Goal: Task Accomplishment & Management: Manage account settings

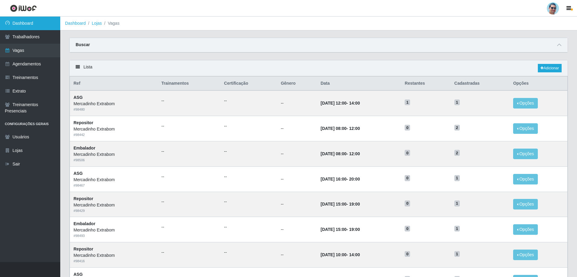
click at [32, 21] on link "Dashboard" at bounding box center [30, 24] width 60 height 14
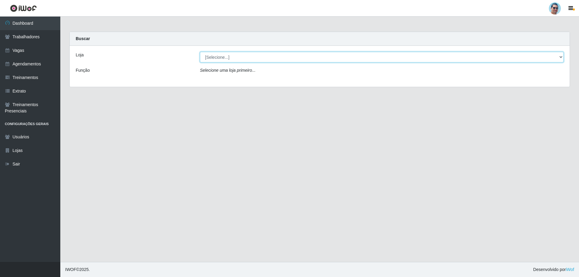
click at [212, 54] on select "[Selecione...] Mercadinho Extrabom" at bounding box center [382, 57] width 364 height 11
select select "175"
click at [200, 52] on select "[Selecione...] Mercadinho Extrabom" at bounding box center [382, 57] width 364 height 11
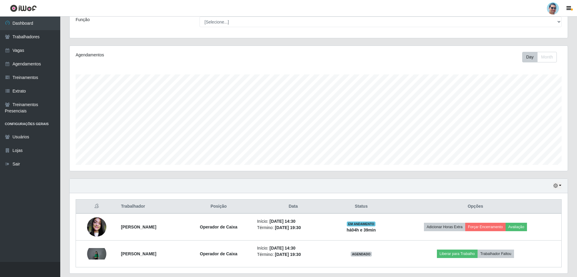
scroll to position [70, 0]
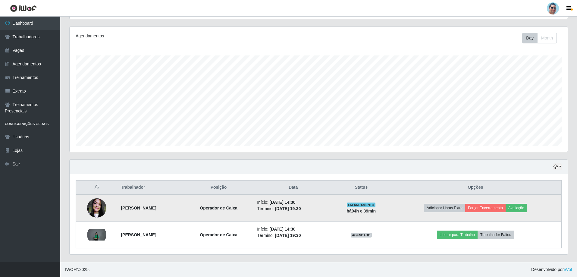
click at [90, 206] on img at bounding box center [96, 208] width 19 height 26
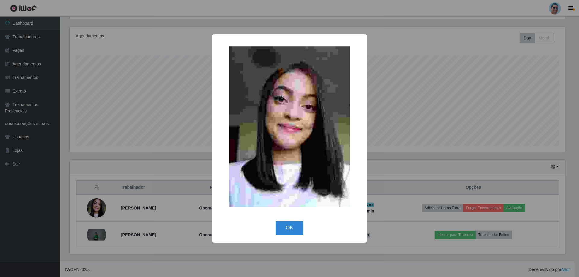
click at [411, 68] on div "× OK Cancel" at bounding box center [289, 138] width 579 height 277
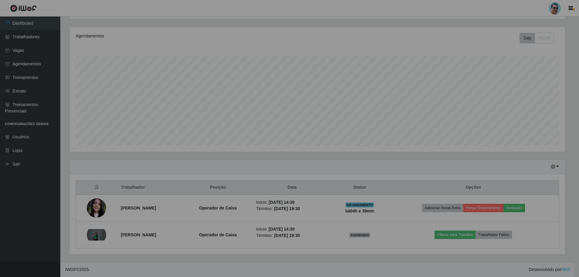
scroll to position [125, 498]
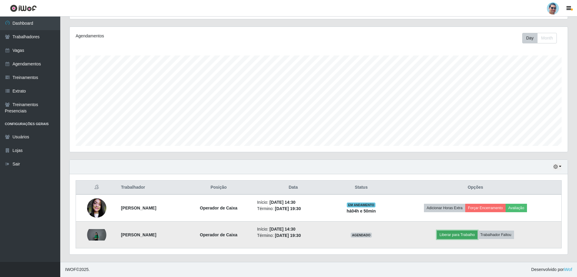
click at [446, 233] on button "Liberar para Trabalho" at bounding box center [457, 235] width 41 height 8
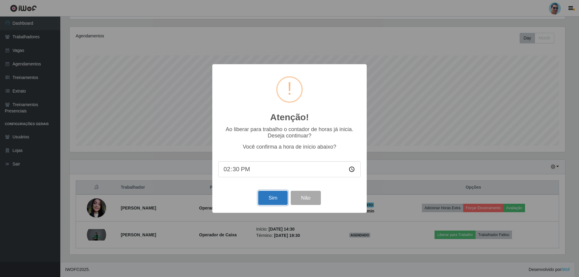
click at [276, 202] on button "Sim" at bounding box center [272, 198] width 29 height 14
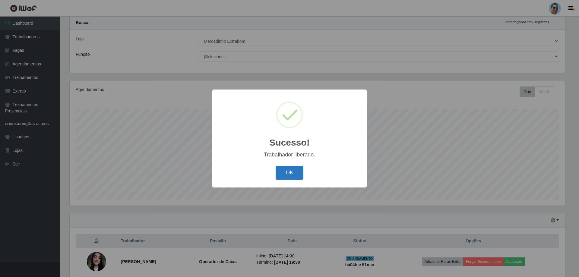
click at [287, 177] on button "OK" at bounding box center [290, 173] width 28 height 14
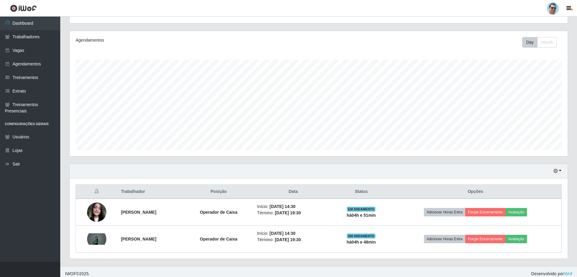
scroll to position [70, 0]
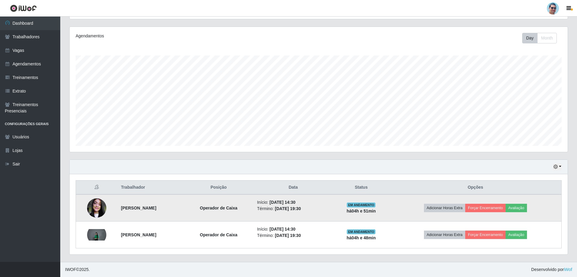
drag, startPoint x: 120, startPoint y: 208, endPoint x: 170, endPoint y: 216, distance: 50.1
click at [170, 216] on td "[PERSON_NAME]" at bounding box center [150, 207] width 66 height 27
click at [118, 203] on td "[PERSON_NAME]" at bounding box center [150, 207] width 66 height 27
drag, startPoint x: 115, startPoint y: 204, endPoint x: 171, endPoint y: 203, distance: 55.8
click at [171, 203] on td "[PERSON_NAME]" at bounding box center [150, 207] width 66 height 27
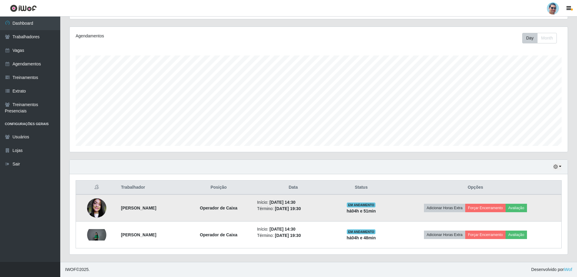
copy strong "[PERSON_NAME]"
click at [506, 207] on button "Forçar Encerramento" at bounding box center [485, 208] width 40 height 8
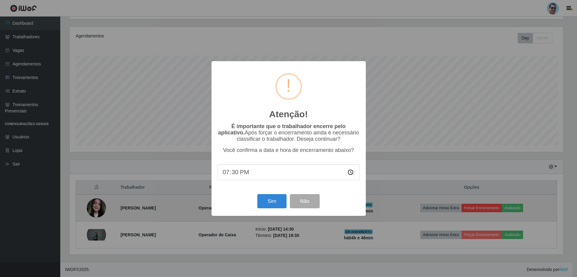
scroll to position [125, 495]
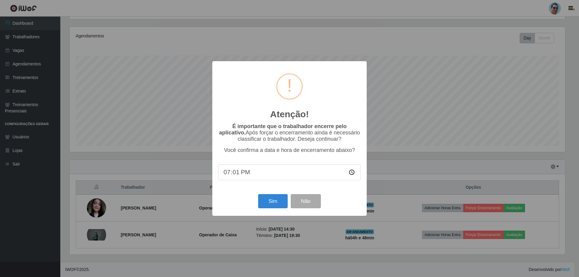
type input "19:11"
click at [275, 199] on button "Sim" at bounding box center [272, 201] width 29 height 14
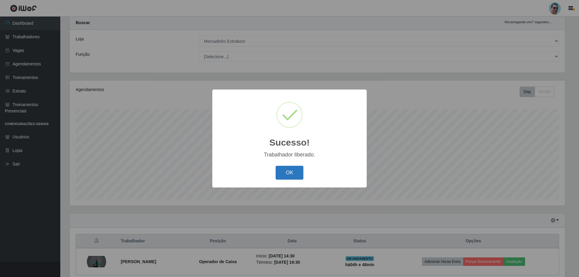
click at [299, 176] on button "OK" at bounding box center [290, 173] width 28 height 14
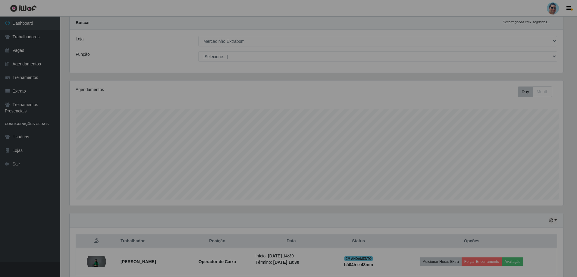
scroll to position [125, 498]
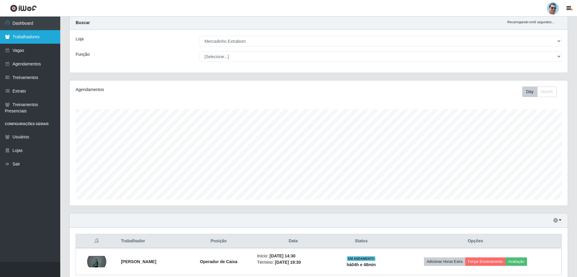
click at [23, 36] on link "Trabalhadores" at bounding box center [30, 37] width 60 height 14
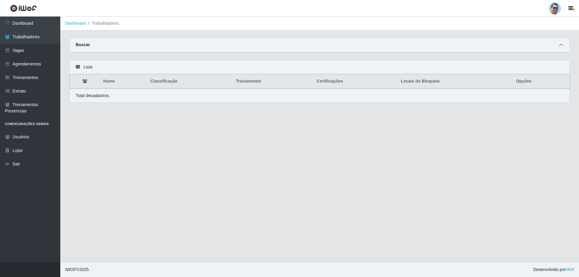
click at [561, 44] on icon at bounding box center [561, 45] width 4 height 4
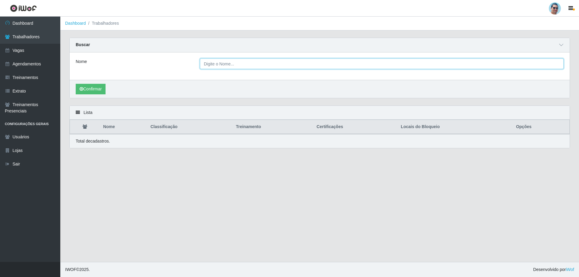
click at [243, 63] on input "Nome" at bounding box center [382, 63] width 364 height 11
paste input "[PERSON_NAME]"
type input "[PERSON_NAME]"
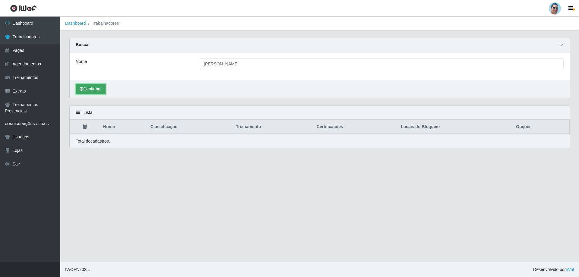
click at [88, 92] on button "Confirmar" at bounding box center [91, 89] width 30 height 11
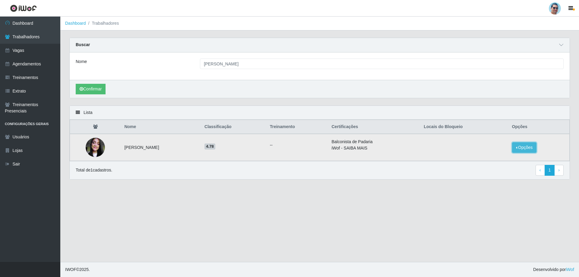
click at [522, 145] on button "Opções" at bounding box center [524, 147] width 25 height 11
click at [485, 138] on button "Bloquear - Empresa" at bounding box center [486, 140] width 49 height 13
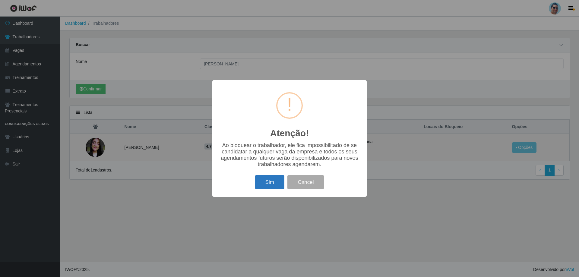
click at [270, 181] on button "Sim" at bounding box center [269, 182] width 29 height 14
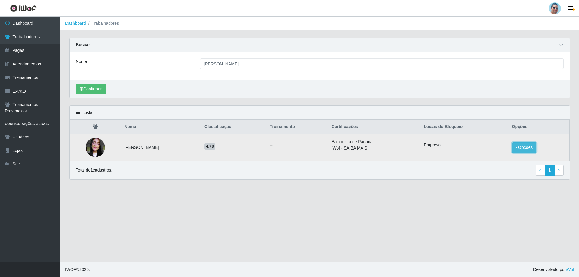
click at [534, 143] on button "Opções" at bounding box center [524, 147] width 25 height 11
click at [497, 156] on button "Bloquear - Loja" at bounding box center [483, 153] width 55 height 12
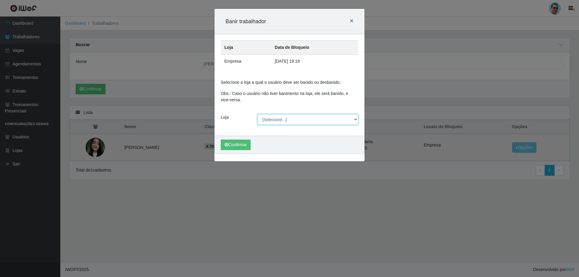
click at [278, 115] on select "[Selecione...] Mercadinho Extrabom" at bounding box center [307, 119] width 101 height 11
select select "175"
click at [257, 114] on select "[Selecione...] Mercadinho Extrabom" at bounding box center [307, 119] width 101 height 11
click at [246, 144] on button "Confirmar" at bounding box center [236, 145] width 30 height 11
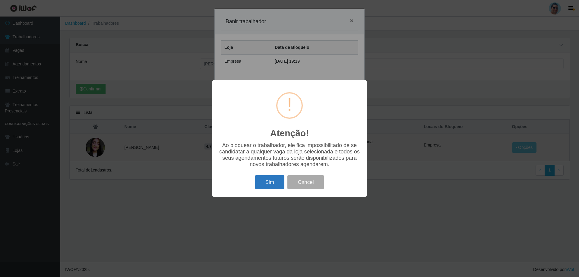
click at [262, 182] on button "Sim" at bounding box center [269, 182] width 29 height 14
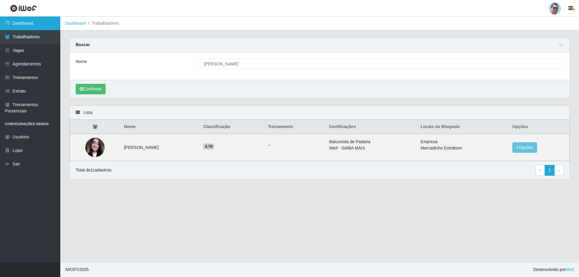
click at [30, 25] on link "Dashboard" at bounding box center [30, 24] width 60 height 14
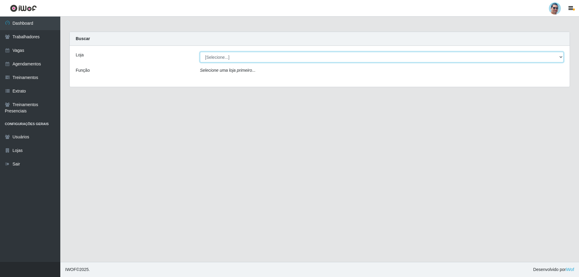
click at [219, 59] on select "[Selecione...] Mercadinho Extrabom" at bounding box center [382, 57] width 364 height 11
select select "175"
click at [200, 52] on select "[Selecione...] Mercadinho Extrabom" at bounding box center [382, 57] width 364 height 11
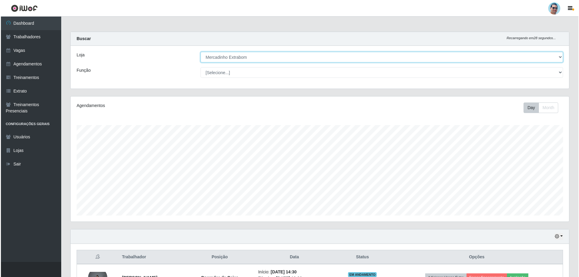
scroll to position [43, 0]
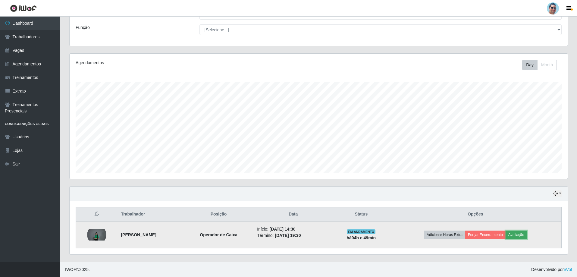
click at [527, 233] on button "Avaliação" at bounding box center [516, 235] width 21 height 8
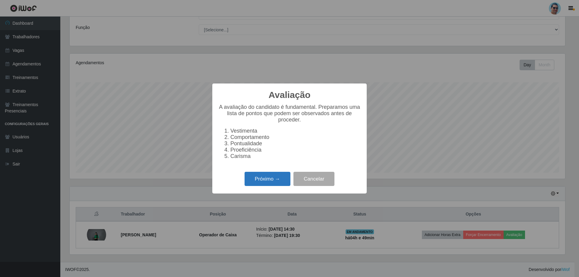
click at [263, 180] on button "Próximo →" at bounding box center [268, 179] width 46 height 14
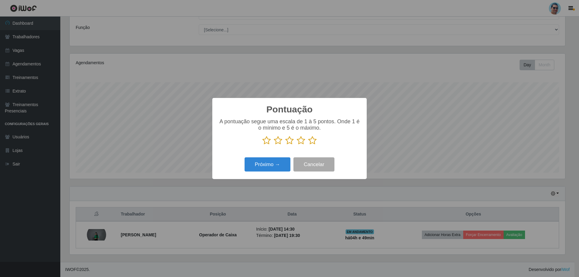
scroll to position [301357, 300987]
click at [314, 142] on icon at bounding box center [312, 140] width 8 height 9
click at [308, 145] on input "radio" at bounding box center [308, 145] width 0 height 0
click at [267, 162] on button "Próximo →" at bounding box center [268, 164] width 46 height 14
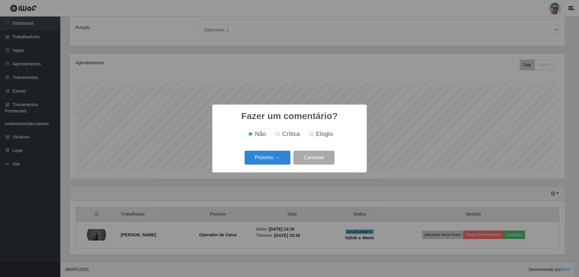
click at [267, 162] on button "Próximo →" at bounding box center [268, 158] width 46 height 14
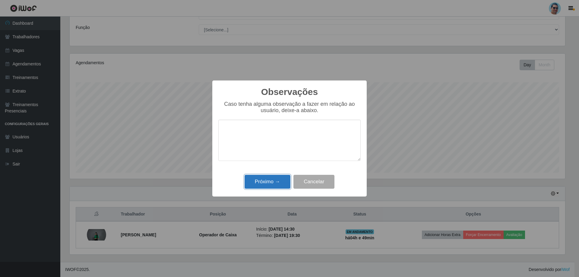
click at [269, 179] on button "Próximo →" at bounding box center [268, 182] width 46 height 14
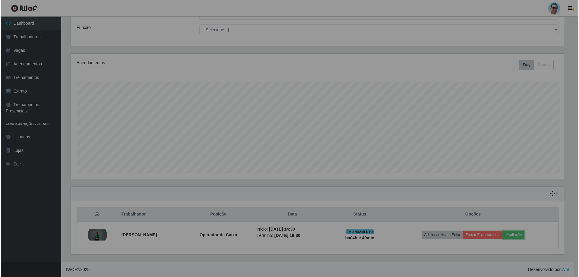
scroll to position [125, 498]
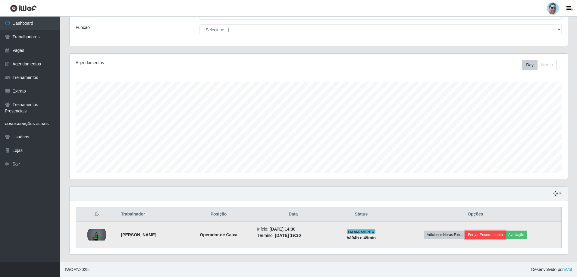
click at [481, 234] on button "Forçar Encerramento" at bounding box center [485, 235] width 40 height 8
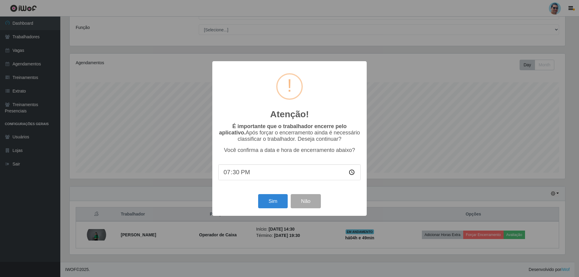
click at [237, 173] on input "19:30" at bounding box center [289, 172] width 142 height 16
type input "19:19"
click at [281, 206] on button "Sim" at bounding box center [272, 201] width 29 height 14
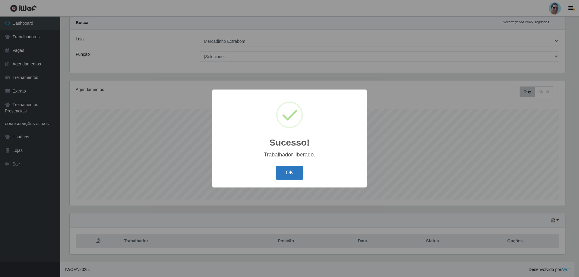
click at [283, 175] on button "OK" at bounding box center [290, 173] width 28 height 14
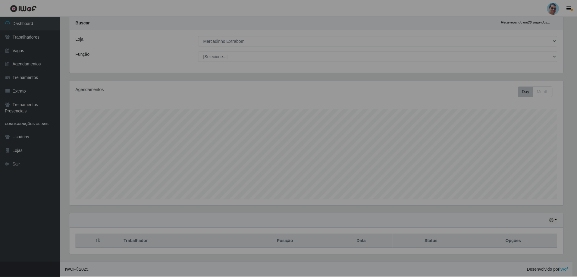
scroll to position [125, 498]
